Goal: Check status: Check status

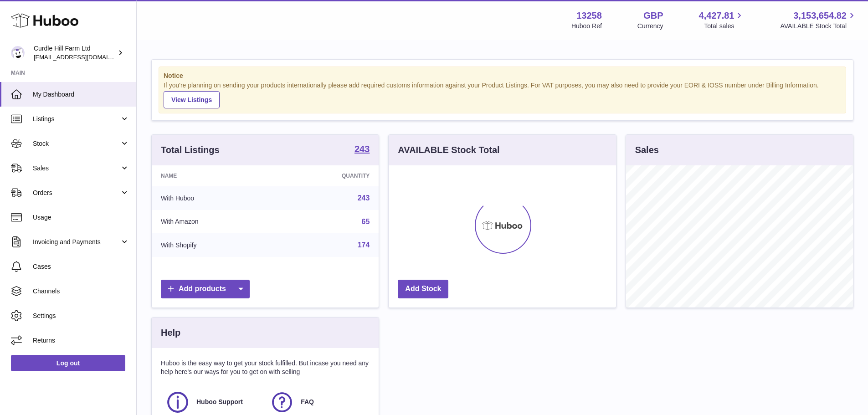
scroll to position [142, 227]
click at [40, 169] on span "Sales" at bounding box center [76, 168] width 87 height 9
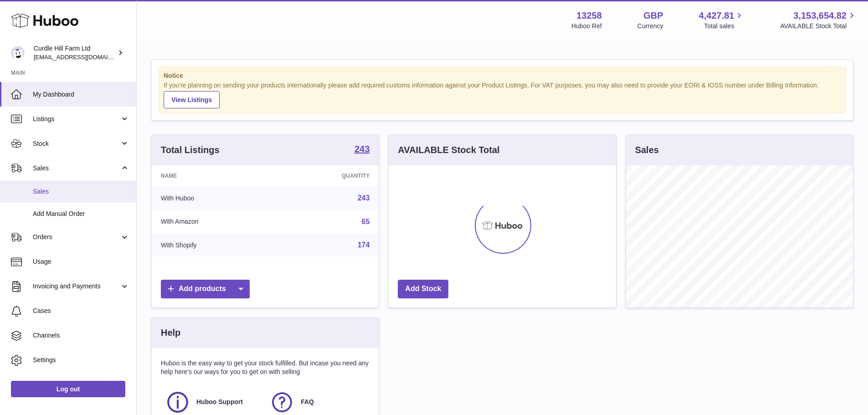
click at [50, 193] on span "Sales" at bounding box center [81, 191] width 97 height 9
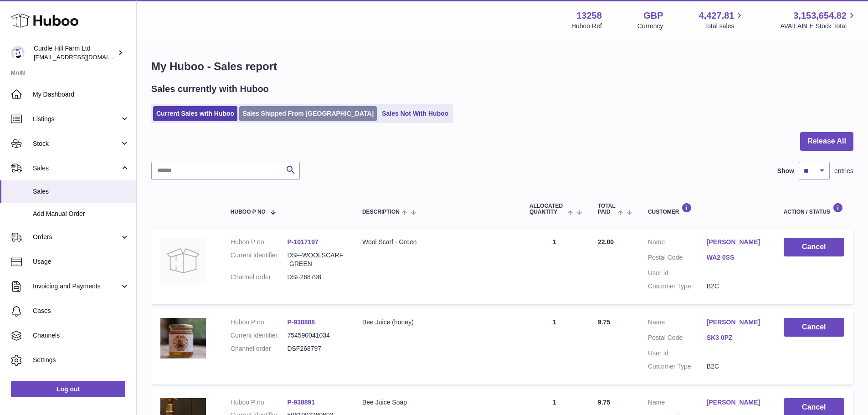
click at [323, 118] on link "Sales Shipped From [GEOGRAPHIC_DATA]" at bounding box center [308, 113] width 138 height 15
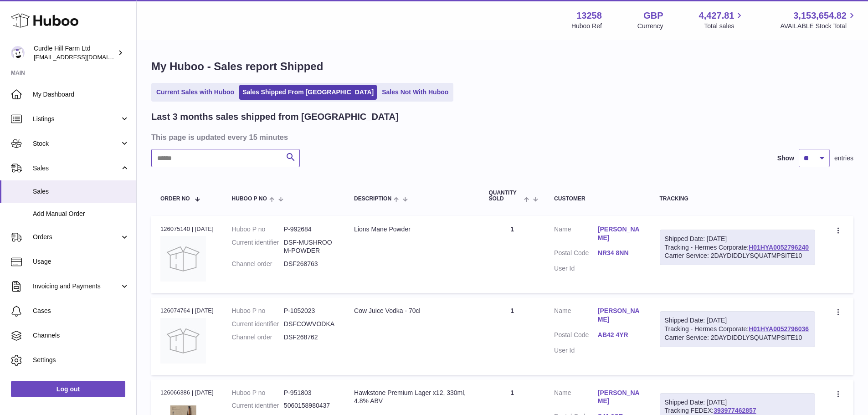
click at [231, 157] on input "text" at bounding box center [225, 158] width 149 height 18
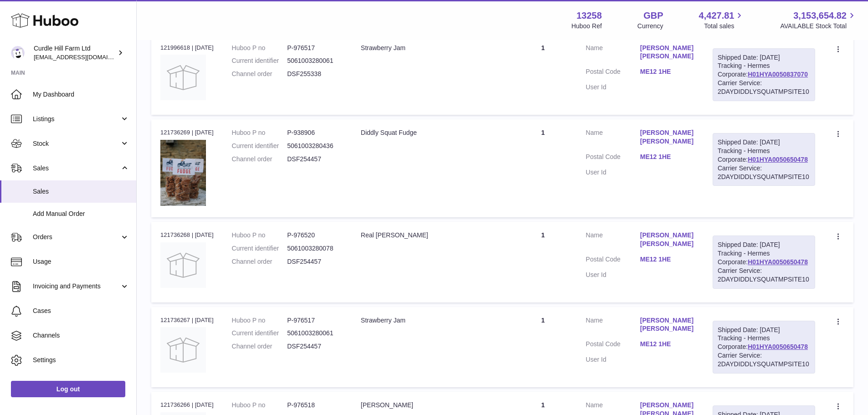
scroll to position [365, 0]
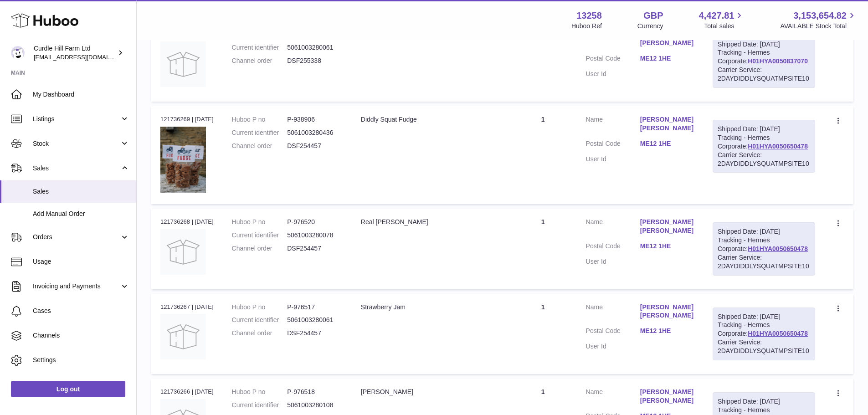
type input "*********"
click at [174, 39] on div "Order no 121996618 | 30th Jul" at bounding box center [186, 35] width 53 height 8
copy div "121996618"
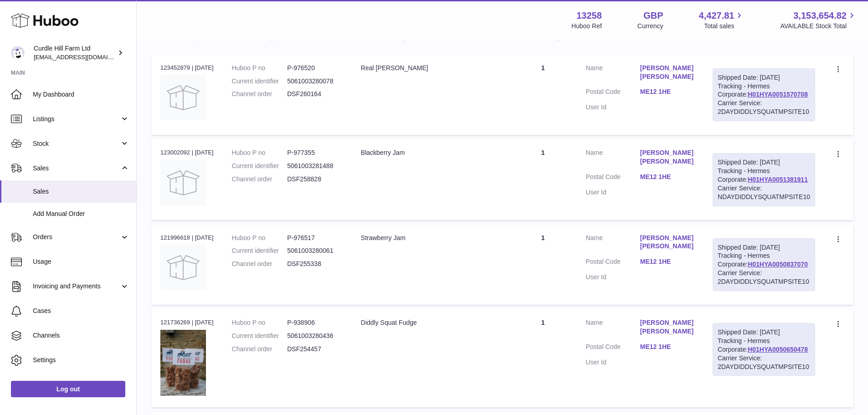
scroll to position [182, 0]
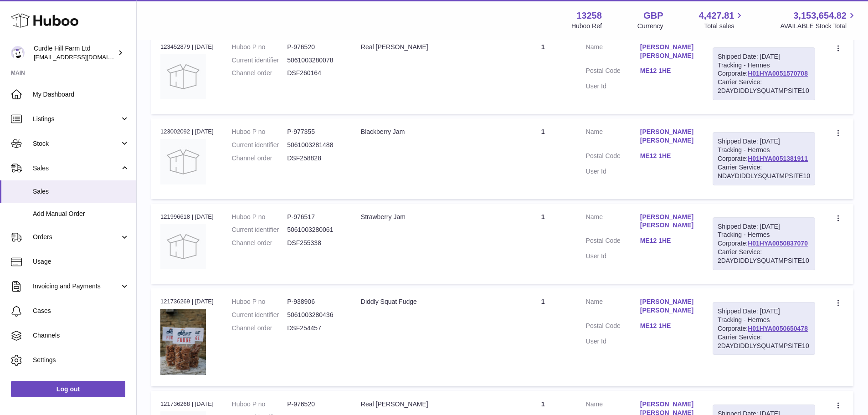
click at [181, 221] on div "Order no 121996618 | 30th Jul" at bounding box center [186, 217] width 53 height 8
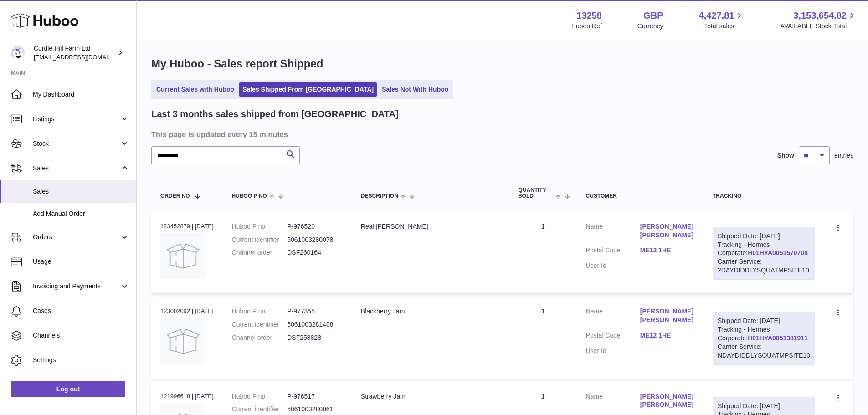
scroll to position [0, 0]
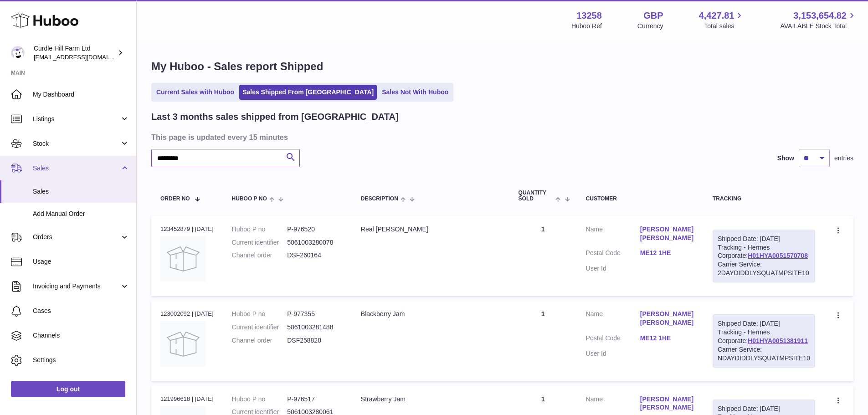
drag, startPoint x: 208, startPoint y: 159, endPoint x: 128, endPoint y: 159, distance: 80.2
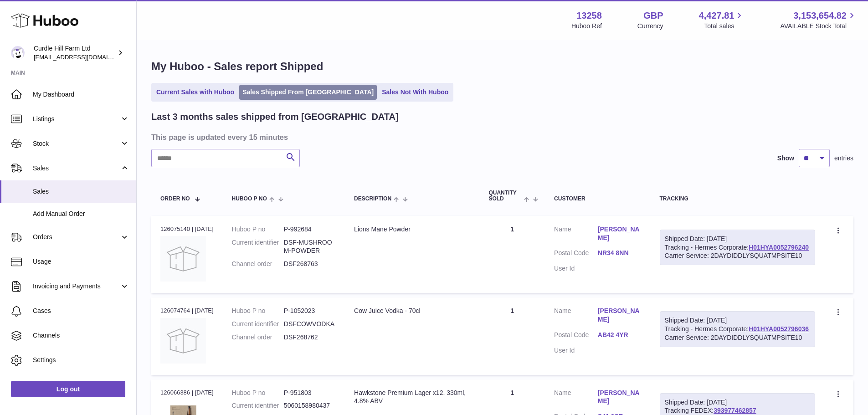
click at [281, 91] on link "Sales Shipped From [GEOGRAPHIC_DATA]" at bounding box center [308, 92] width 138 height 15
